Goal: Transaction & Acquisition: Download file/media

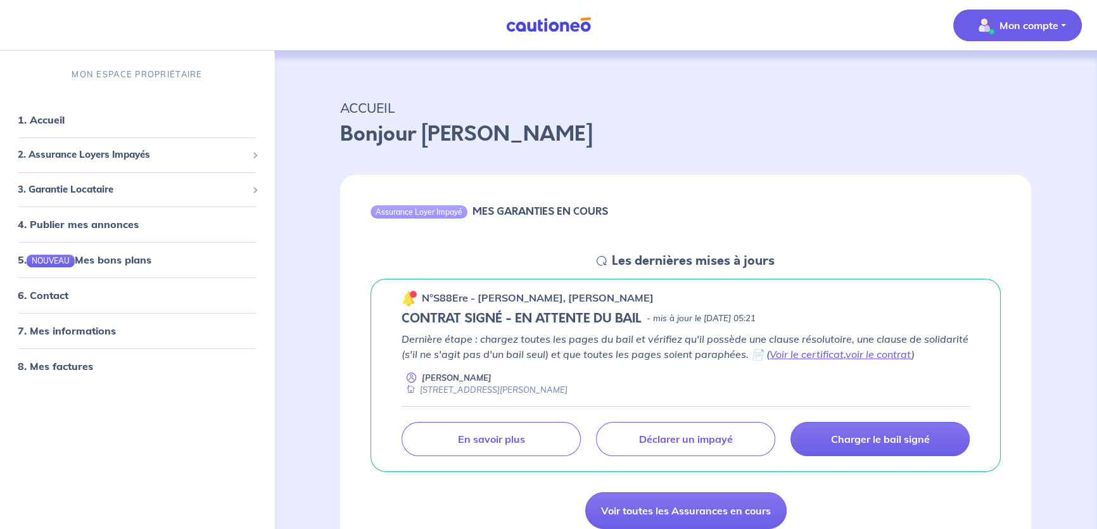
click at [1014, 32] on p "Mon compte" at bounding box center [1029, 25] width 59 height 15
click at [999, 89] on link "Mes informations" at bounding box center [1005, 78] width 102 height 20
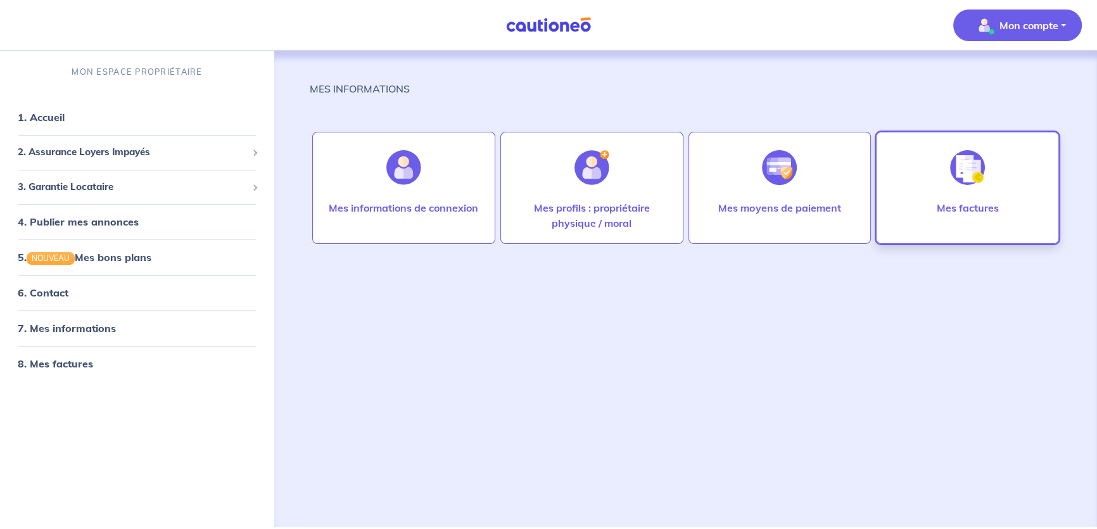
click at [966, 215] on p "Mes factures" at bounding box center [968, 207] width 62 height 15
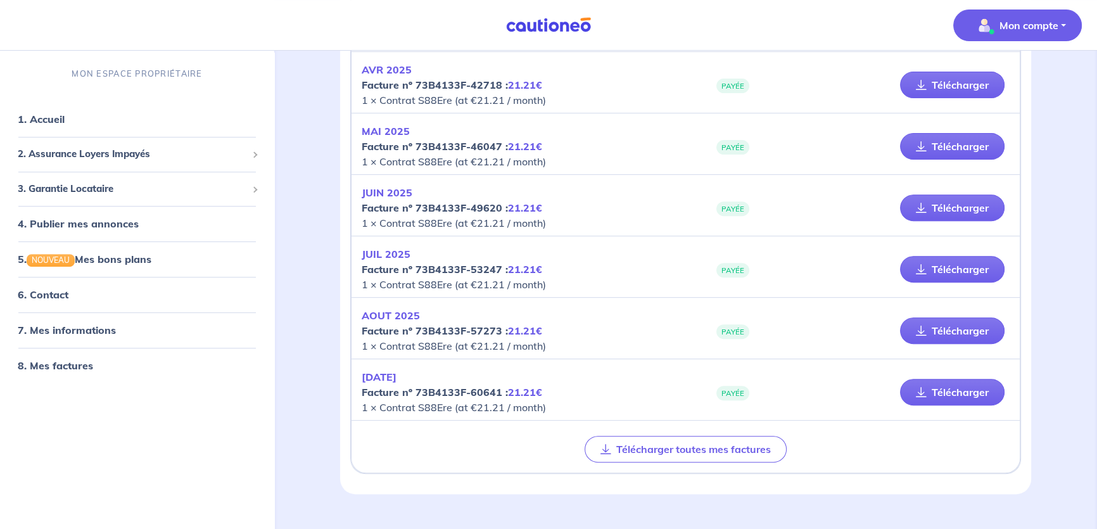
scroll to position [672, 0]
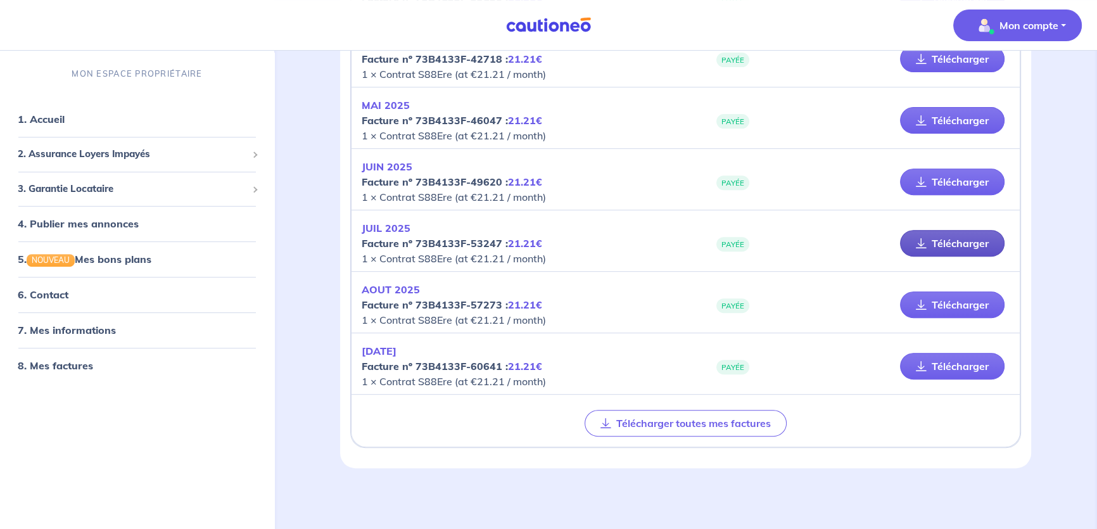
click at [930, 257] on link "Télécharger" at bounding box center [952, 243] width 105 height 27
click at [902, 318] on link "Télécharger" at bounding box center [952, 304] width 105 height 27
click at [924, 318] on link "Télécharger" at bounding box center [952, 304] width 105 height 27
click at [938, 380] on link "Télécharger" at bounding box center [952, 366] width 105 height 27
